Goal: Task Accomplishment & Management: Manage account settings

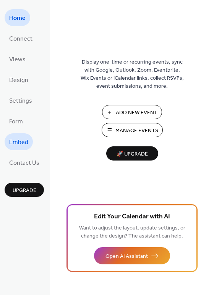
click at [20, 137] on span "Embed" at bounding box center [18, 142] width 19 height 12
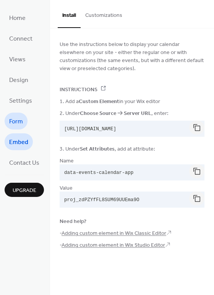
click at [20, 119] on span "Form" at bounding box center [16, 122] width 14 height 12
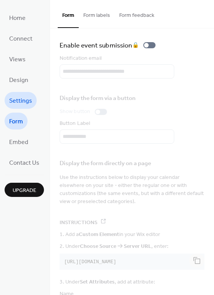
click at [20, 103] on span "Settings" at bounding box center [20, 101] width 23 height 12
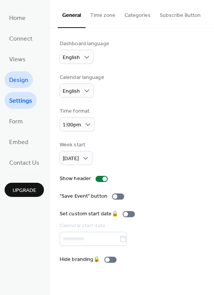
click at [19, 85] on span "Design" at bounding box center [18, 80] width 19 height 12
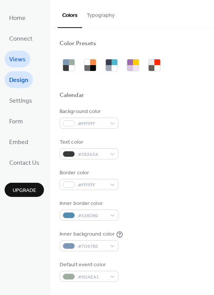
click at [17, 59] on span "Views" at bounding box center [17, 60] width 16 height 12
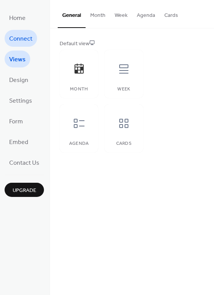
click at [18, 34] on span "Connect" at bounding box center [20, 39] width 23 height 12
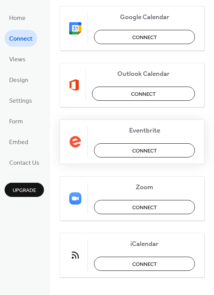
scroll to position [161, 0]
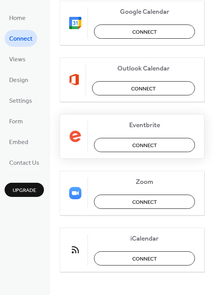
click at [144, 144] on span "Connect" at bounding box center [144, 145] width 25 height 8
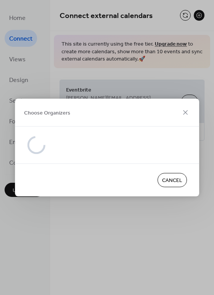
scroll to position [0, 0]
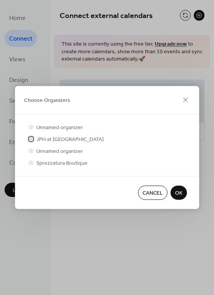
click at [30, 138] on div at bounding box center [31, 138] width 5 height 5
click at [178, 194] on span "OK" at bounding box center [178, 193] width 7 height 8
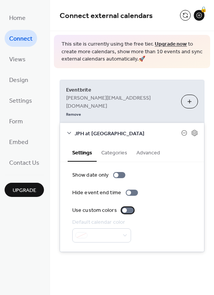
click at [128, 207] on div at bounding box center [128, 210] width 12 height 6
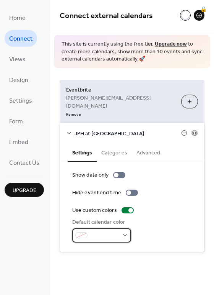
click at [119, 228] on div at bounding box center [101, 235] width 59 height 14
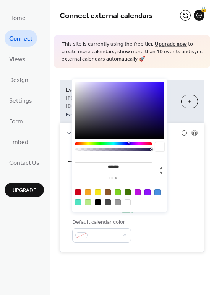
click at [129, 203] on div at bounding box center [128, 202] width 6 height 6
type input "*******"
click at [178, 218] on div "Default calendar color #FFFFFFFF" at bounding box center [132, 230] width 120 height 24
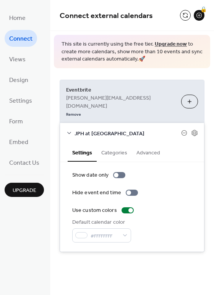
click at [113, 143] on button "Categories" at bounding box center [114, 152] width 35 height 18
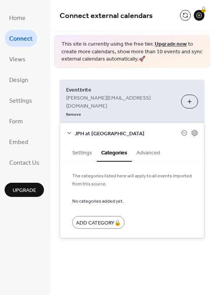
click at [152, 143] on button "Advanced" at bounding box center [148, 152] width 33 height 18
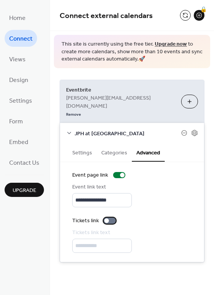
click at [112, 217] on div at bounding box center [110, 220] width 12 height 6
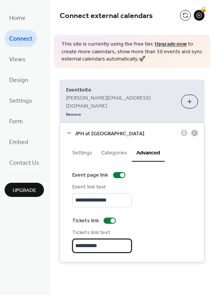
drag, startPoint x: 83, startPoint y: 228, endPoint x: 74, endPoint y: 227, distance: 9.6
click at [74, 238] on input "**********" at bounding box center [102, 245] width 60 height 14
type input "**********"
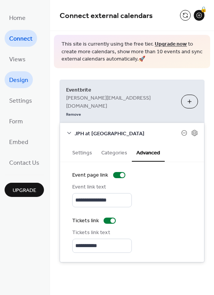
click at [17, 78] on span "Design" at bounding box center [18, 80] width 19 height 12
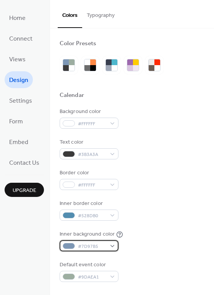
click at [111, 244] on div "#7D97B5" at bounding box center [89, 245] width 59 height 11
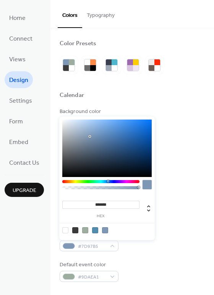
click at [67, 230] on div at bounding box center [65, 230] width 6 height 6
click at [85, 228] on div at bounding box center [85, 230] width 6 height 6
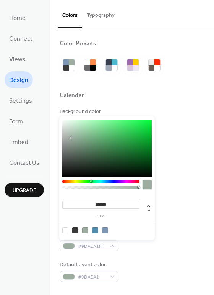
click at [64, 229] on div at bounding box center [65, 230] width 6 height 6
type input "*******"
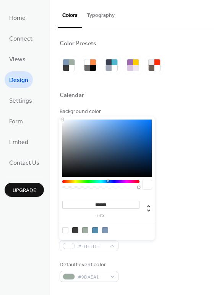
click at [168, 242] on div "Inner background color #FFFFFFFF" at bounding box center [132, 240] width 145 height 21
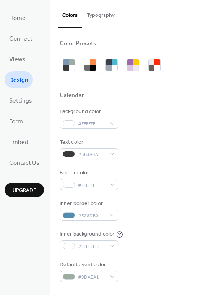
click at [106, 14] on button "Typography" at bounding box center [100, 13] width 37 height 27
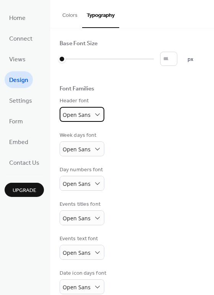
click at [85, 113] on span "Open Sans" at bounding box center [77, 114] width 28 height 7
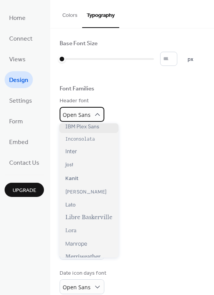
scroll to position [191, 0]
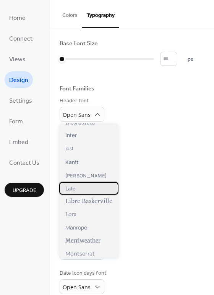
click at [95, 193] on div "Lato" at bounding box center [88, 188] width 59 height 13
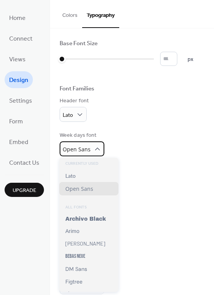
click at [86, 147] on span "Open Sans" at bounding box center [77, 148] width 28 height 7
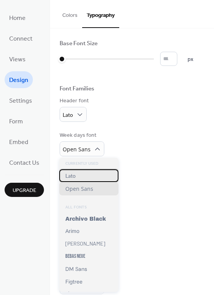
click at [88, 179] on div "Lato" at bounding box center [88, 175] width 59 height 13
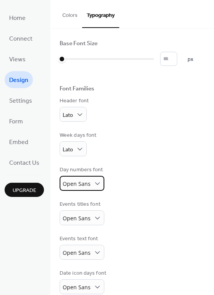
click at [81, 183] on span "Open Sans" at bounding box center [77, 183] width 28 height 7
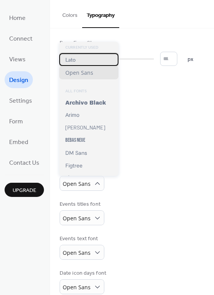
click at [81, 60] on div "Lato" at bounding box center [88, 59] width 59 height 13
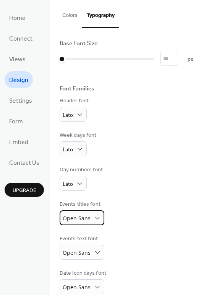
click at [80, 216] on span "Open Sans" at bounding box center [77, 217] width 28 height 7
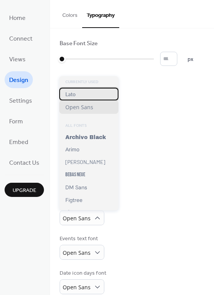
click at [78, 97] on div "Lato" at bounding box center [88, 94] width 59 height 13
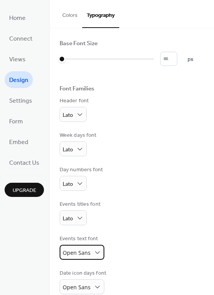
click at [78, 251] on span "Open Sans" at bounding box center [77, 252] width 28 height 7
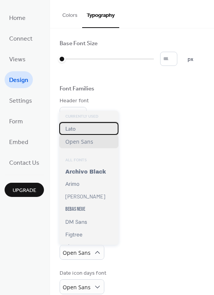
click at [87, 127] on div "Lato" at bounding box center [88, 128] width 59 height 13
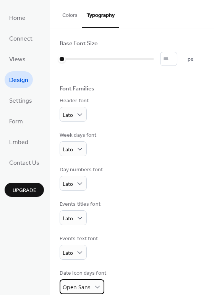
click at [73, 282] on span "Open Sans" at bounding box center [77, 287] width 28 height 10
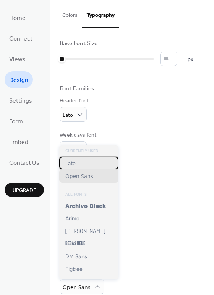
click at [82, 164] on div "Lato" at bounding box center [88, 162] width 59 height 13
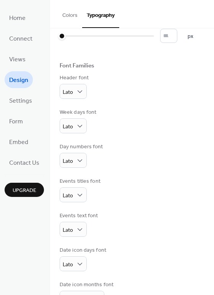
scroll to position [45, 0]
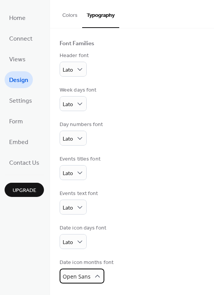
click at [74, 273] on span "Open Sans" at bounding box center [77, 275] width 28 height 7
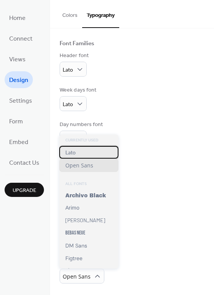
click at [89, 153] on div "Lato" at bounding box center [88, 152] width 59 height 13
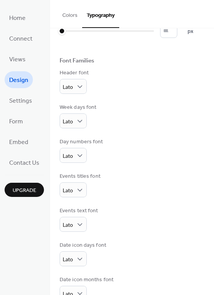
scroll to position [0, 0]
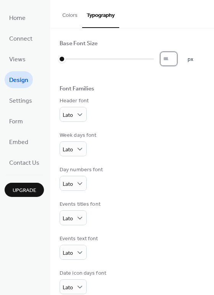
click at [176, 55] on input "*" at bounding box center [168, 59] width 17 height 14
click at [176, 55] on input "**" at bounding box center [168, 59] width 17 height 14
type input "**"
click at [176, 55] on input "**" at bounding box center [168, 59] width 17 height 14
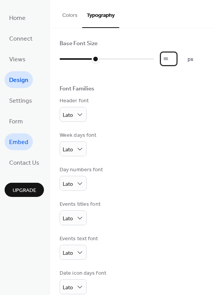
click at [19, 145] on span "Embed" at bounding box center [18, 142] width 19 height 12
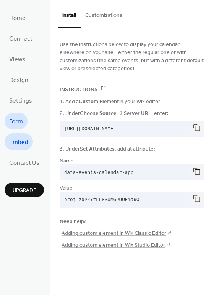
click at [20, 120] on span "Form" at bounding box center [16, 122] width 14 height 12
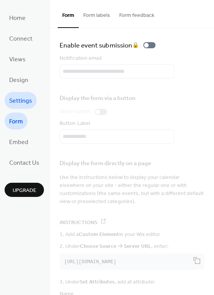
click at [21, 104] on span "Settings" at bounding box center [20, 101] width 23 height 12
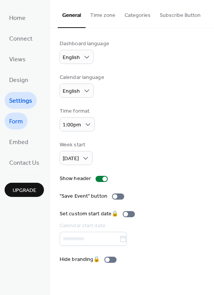
click at [19, 121] on span "Form" at bounding box center [16, 122] width 14 height 12
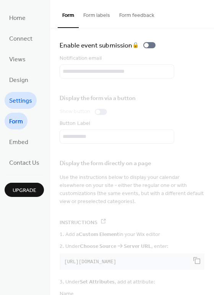
click at [24, 98] on span "Settings" at bounding box center [20, 101] width 23 height 12
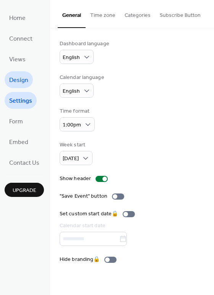
click at [29, 84] on link "Design" at bounding box center [19, 79] width 28 height 17
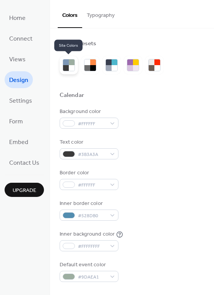
click at [71, 63] on div at bounding box center [72, 62] width 6 height 6
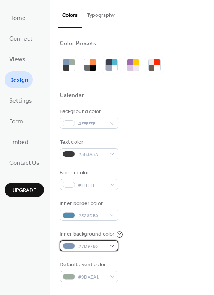
click at [66, 241] on div "#7D97B5" at bounding box center [89, 245] width 59 height 11
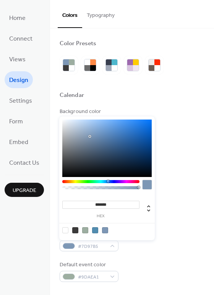
click at [65, 230] on div at bounding box center [65, 230] width 6 height 6
type input "*******"
click at [180, 216] on div "Inner border color #528DB0" at bounding box center [132, 209] width 145 height 21
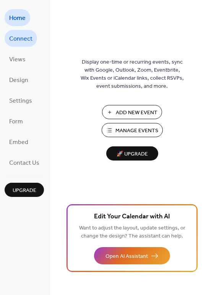
click at [17, 37] on span "Connect" at bounding box center [20, 39] width 23 height 12
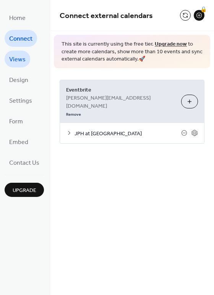
click at [18, 57] on span "Views" at bounding box center [17, 60] width 16 height 12
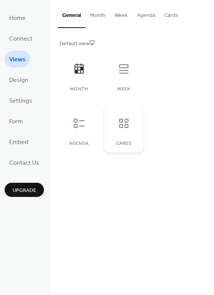
click at [129, 128] on icon at bounding box center [124, 123] width 12 height 12
click at [81, 74] on icon at bounding box center [79, 69] width 12 height 12
click at [170, 13] on button "Cards" at bounding box center [171, 13] width 23 height 27
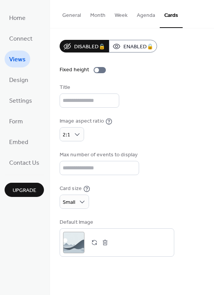
click at [146, 17] on button "Agenda" at bounding box center [146, 13] width 28 height 27
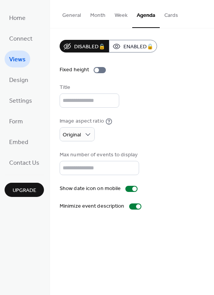
click at [117, 17] on button "Week" at bounding box center [121, 13] width 22 height 27
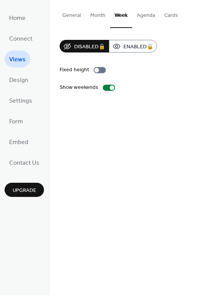
click at [97, 14] on button "Month" at bounding box center [98, 13] width 24 height 27
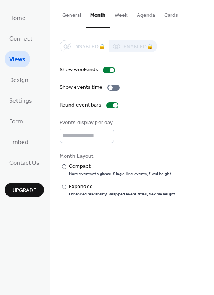
click at [70, 15] on button "General" at bounding box center [72, 13] width 28 height 27
